Goal: Information Seeking & Learning: Learn about a topic

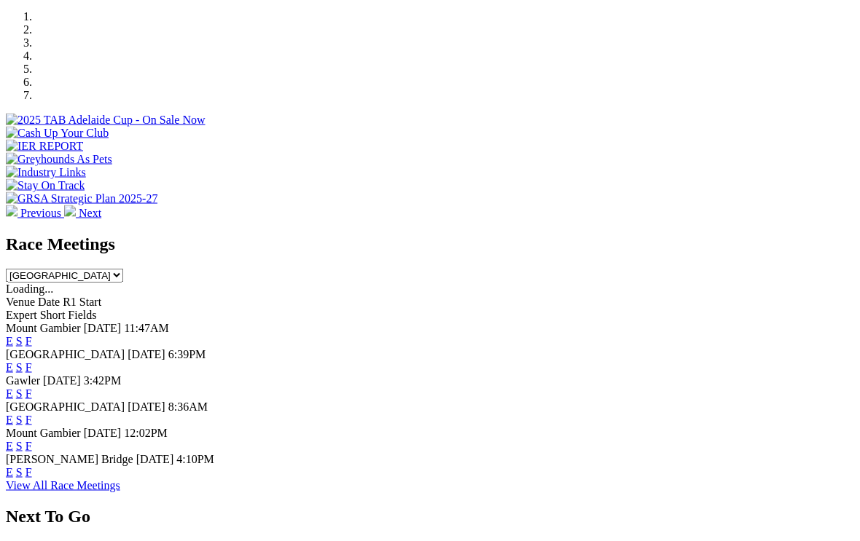
scroll to position [453, 0]
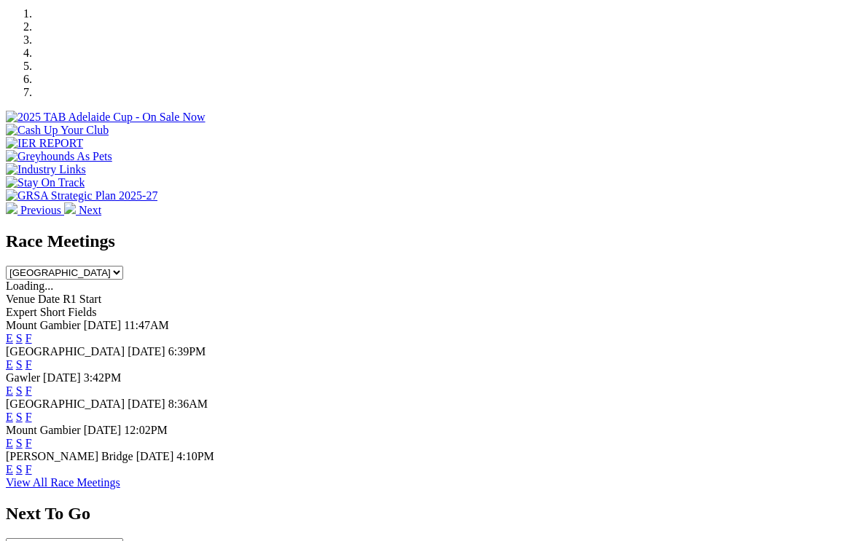
click at [32, 332] on link "F" at bounding box center [29, 338] width 7 height 12
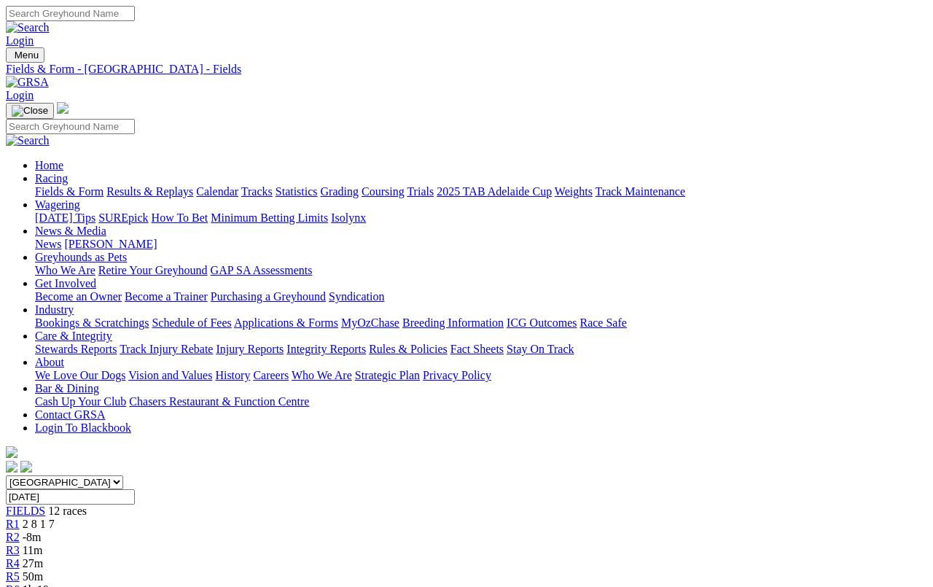
scroll to position [5, 0]
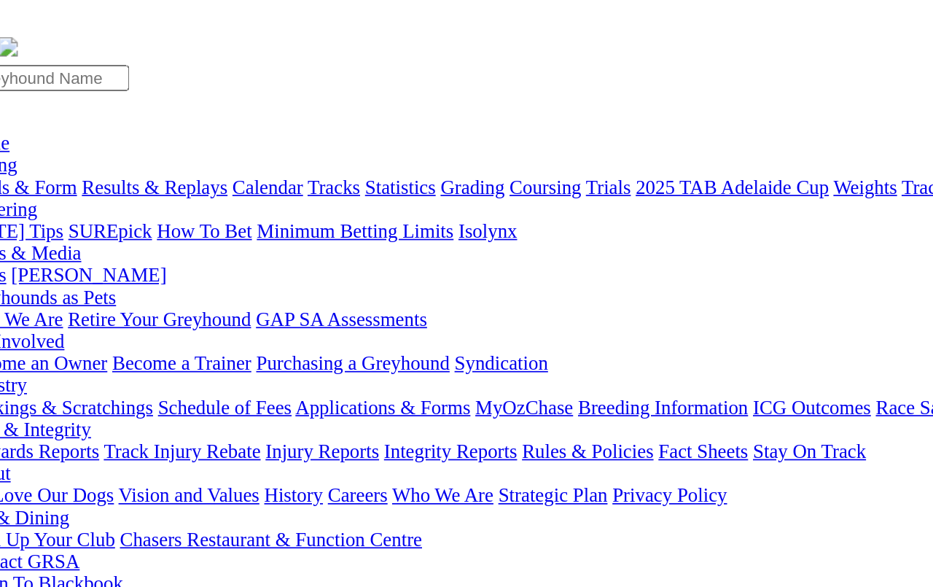
click at [55, 512] on span "2 8 1 7" at bounding box center [39, 518] width 32 height 12
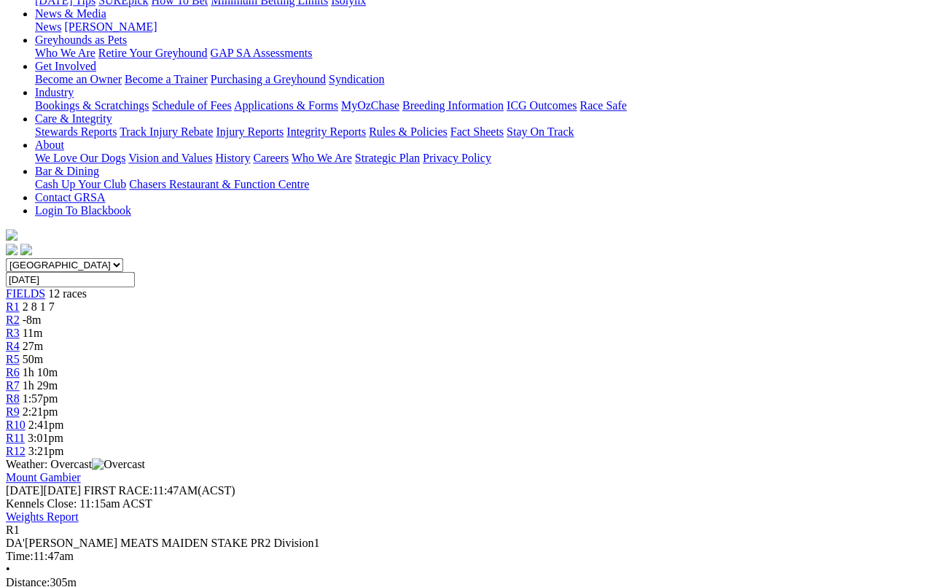
scroll to position [218, 0]
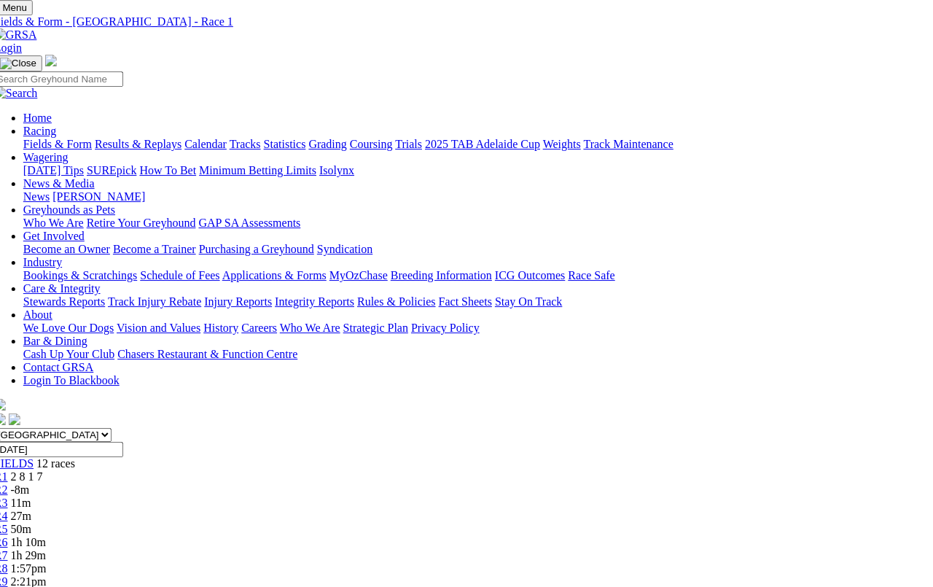
scroll to position [0, 12]
